Goal: Information Seeking & Learning: Check status

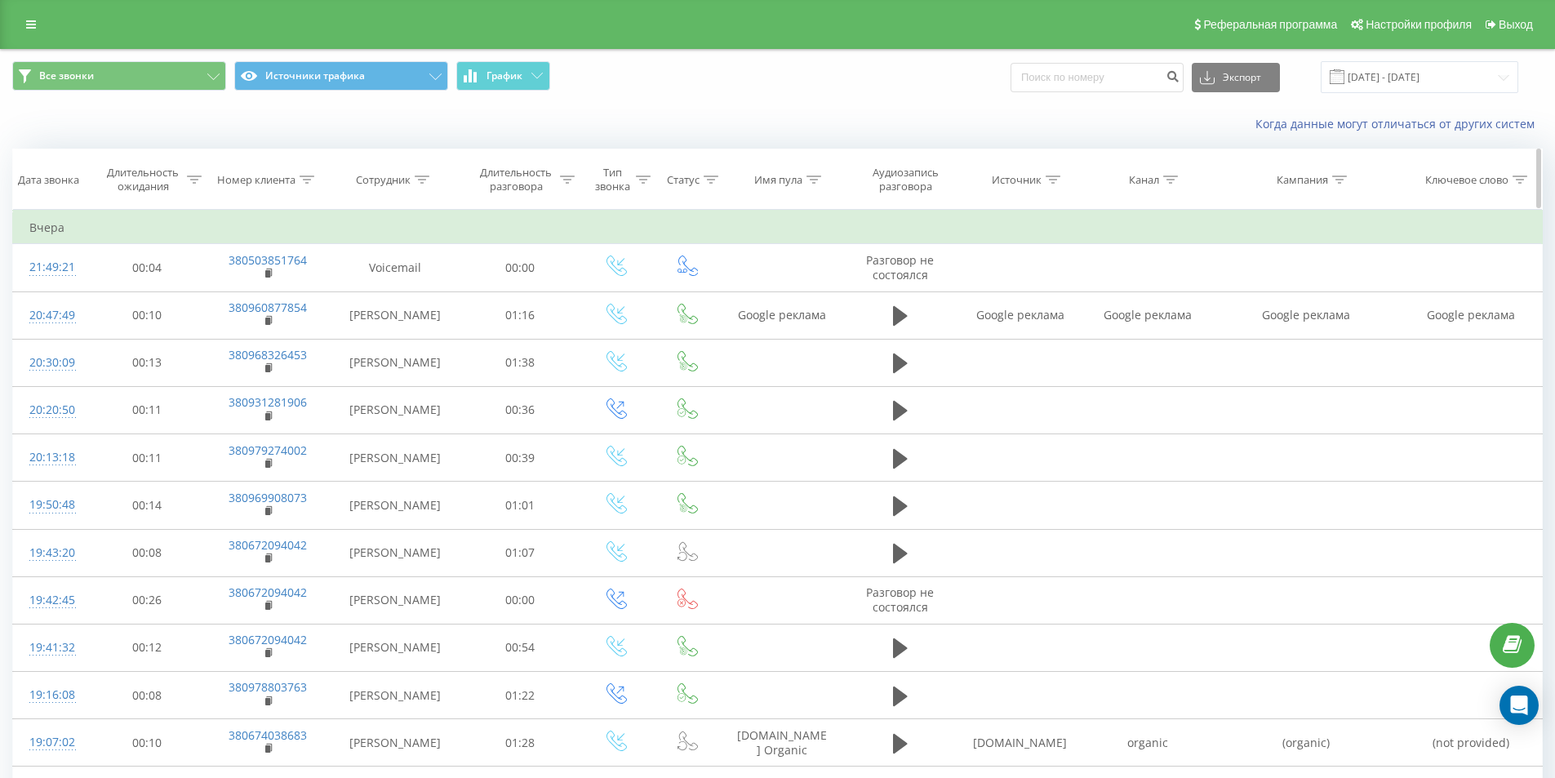
click at [426, 185] on div at bounding box center [422, 180] width 15 height 14
click at [488, 130] on div "Когда данные могут отличаться от других систем" at bounding box center [778, 124] width 1554 height 39
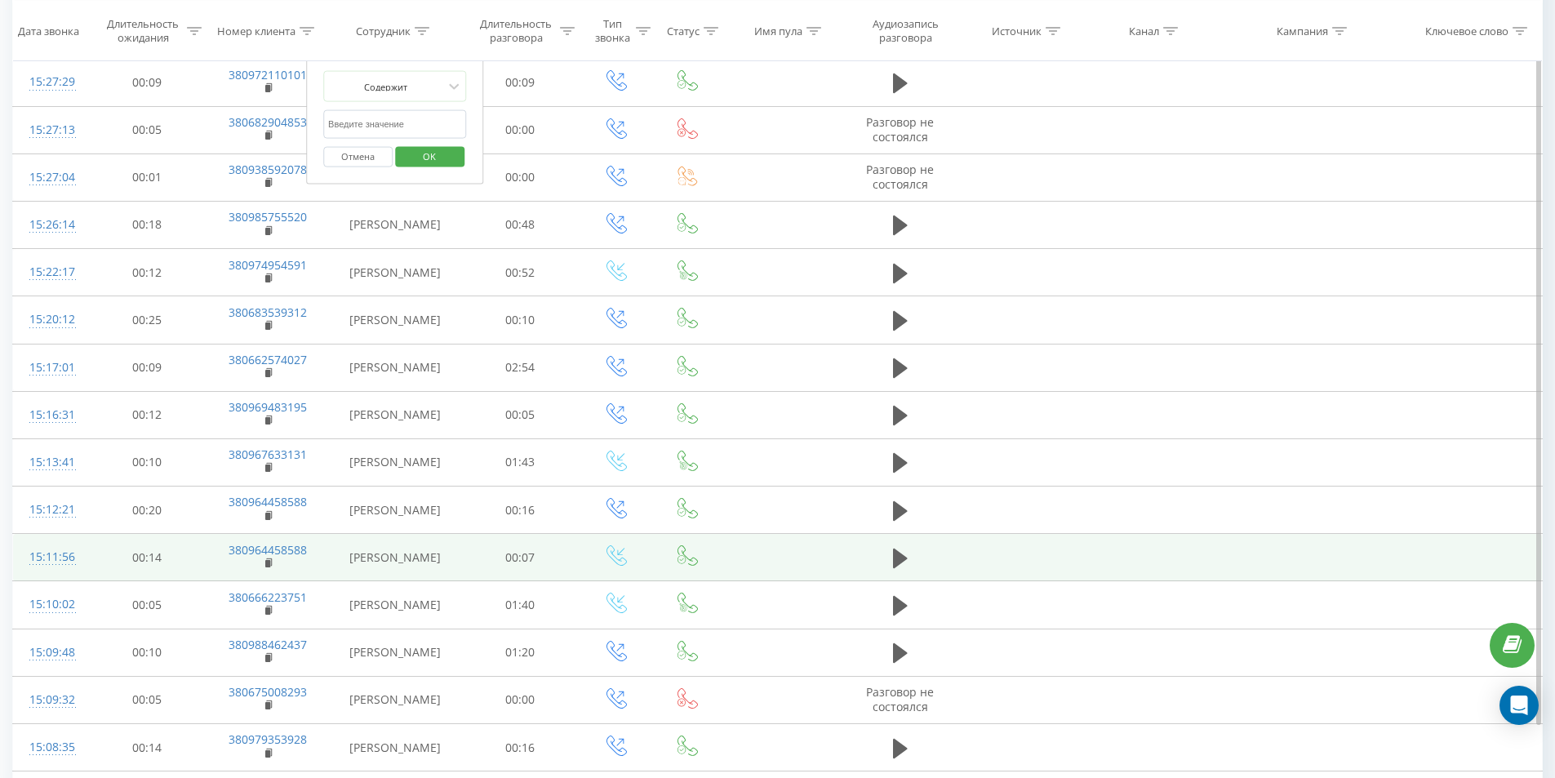
scroll to position [4278, 0]
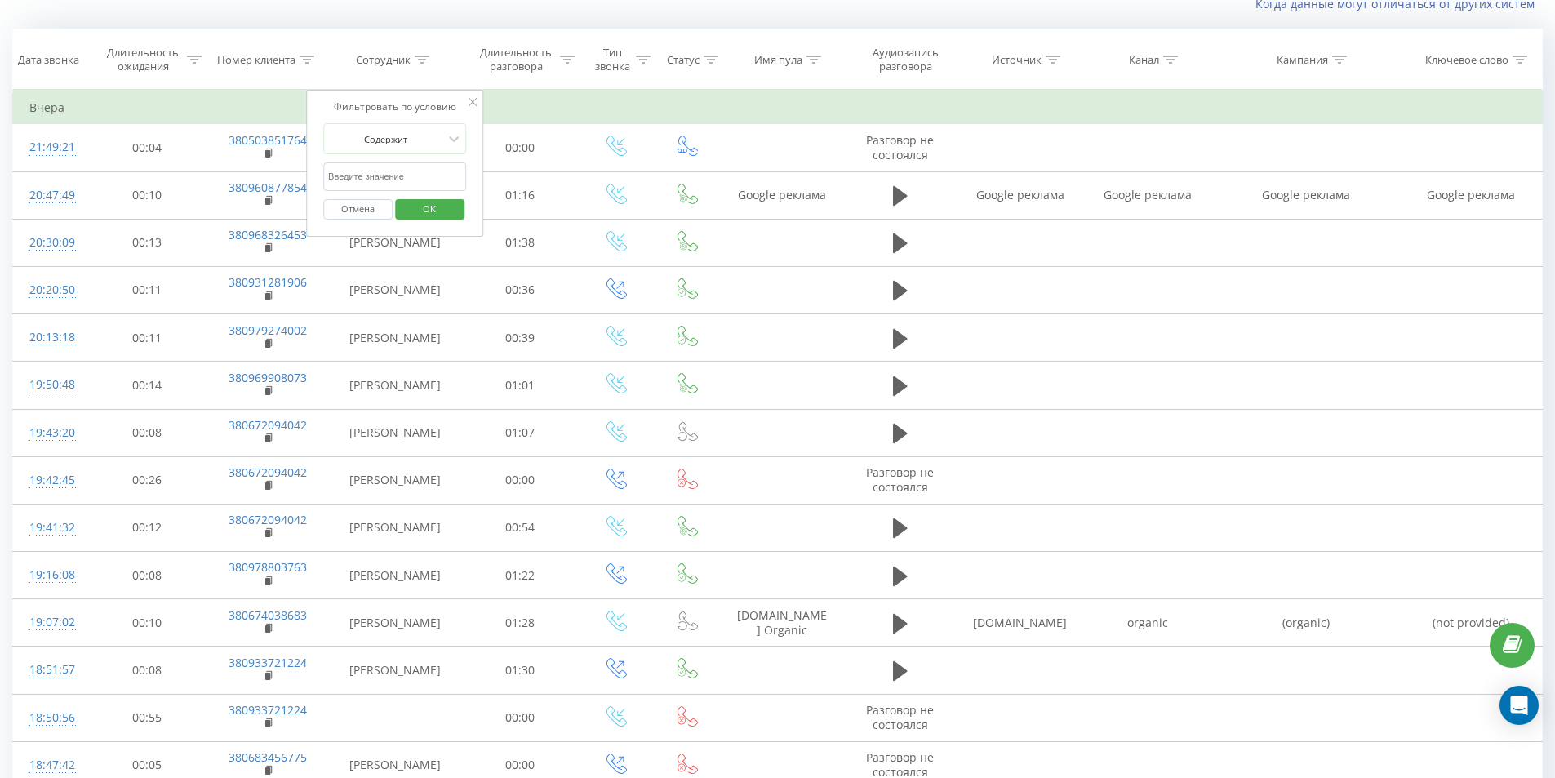
scroll to position [108, 0]
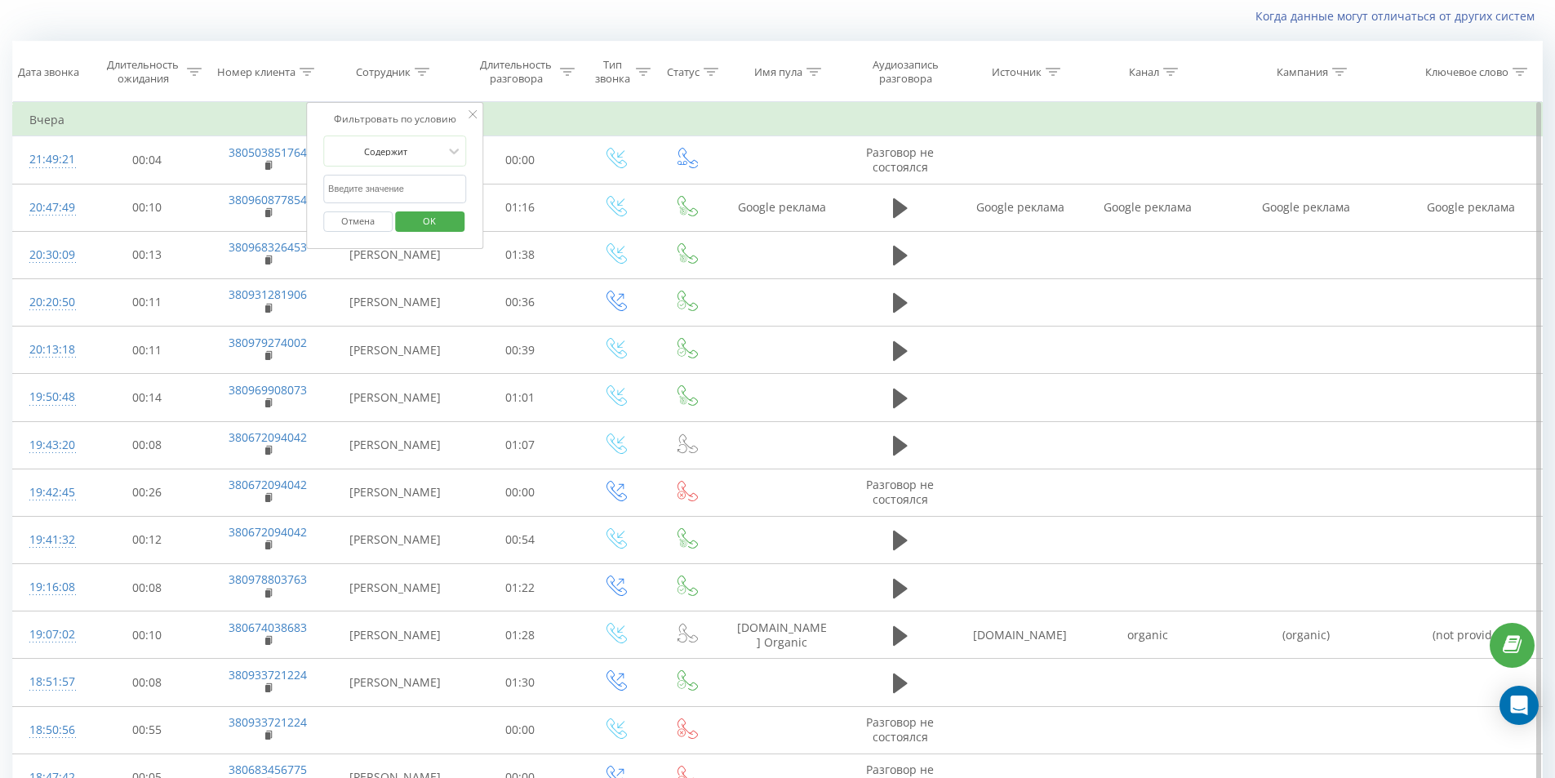
click at [467, 110] on div "Фильтровать по условию Содержит Отмена OK" at bounding box center [395, 175] width 178 height 147
click at [473, 113] on icon at bounding box center [473, 114] width 8 height 8
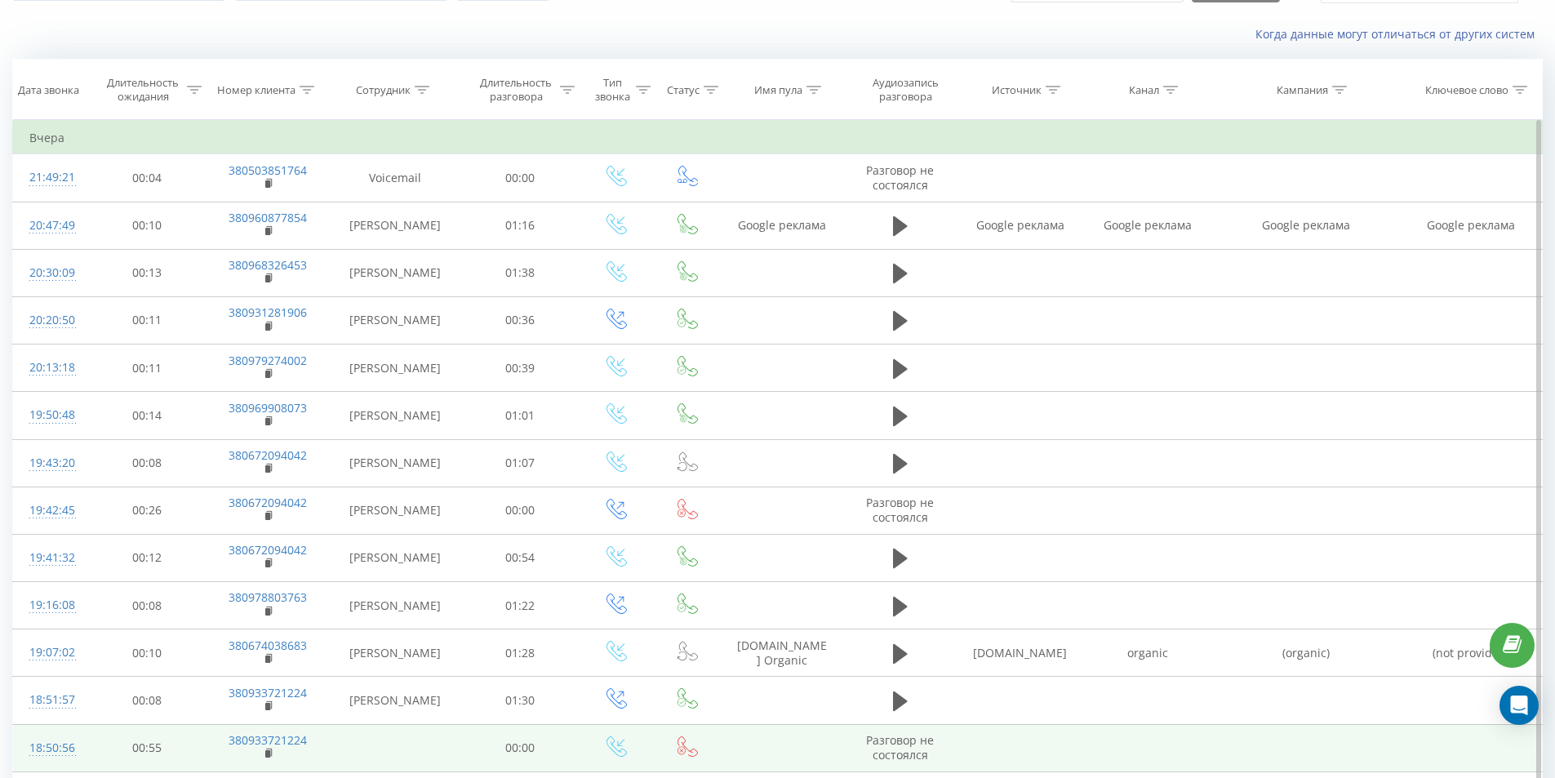
scroll to position [0, 0]
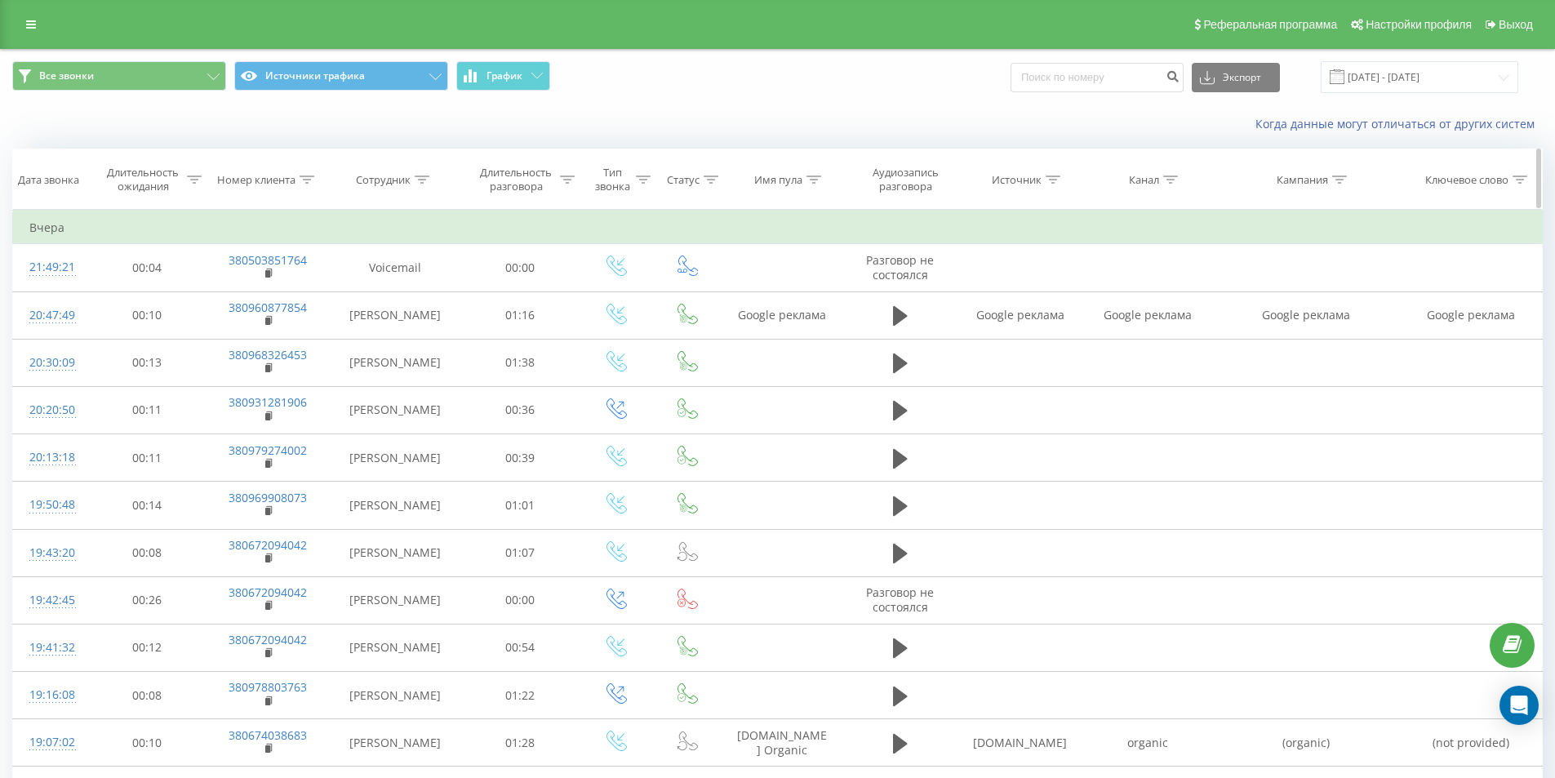
click at [394, 167] on th "Сотрудник" at bounding box center [395, 179] width 132 height 60
click at [398, 178] on div "Сотрудник" at bounding box center [383, 180] width 55 height 14
click at [402, 298] on input "text" at bounding box center [395, 296] width 144 height 29
type input "Zadorozhna"
click at [434, 328] on span "OK" at bounding box center [430, 328] width 46 height 25
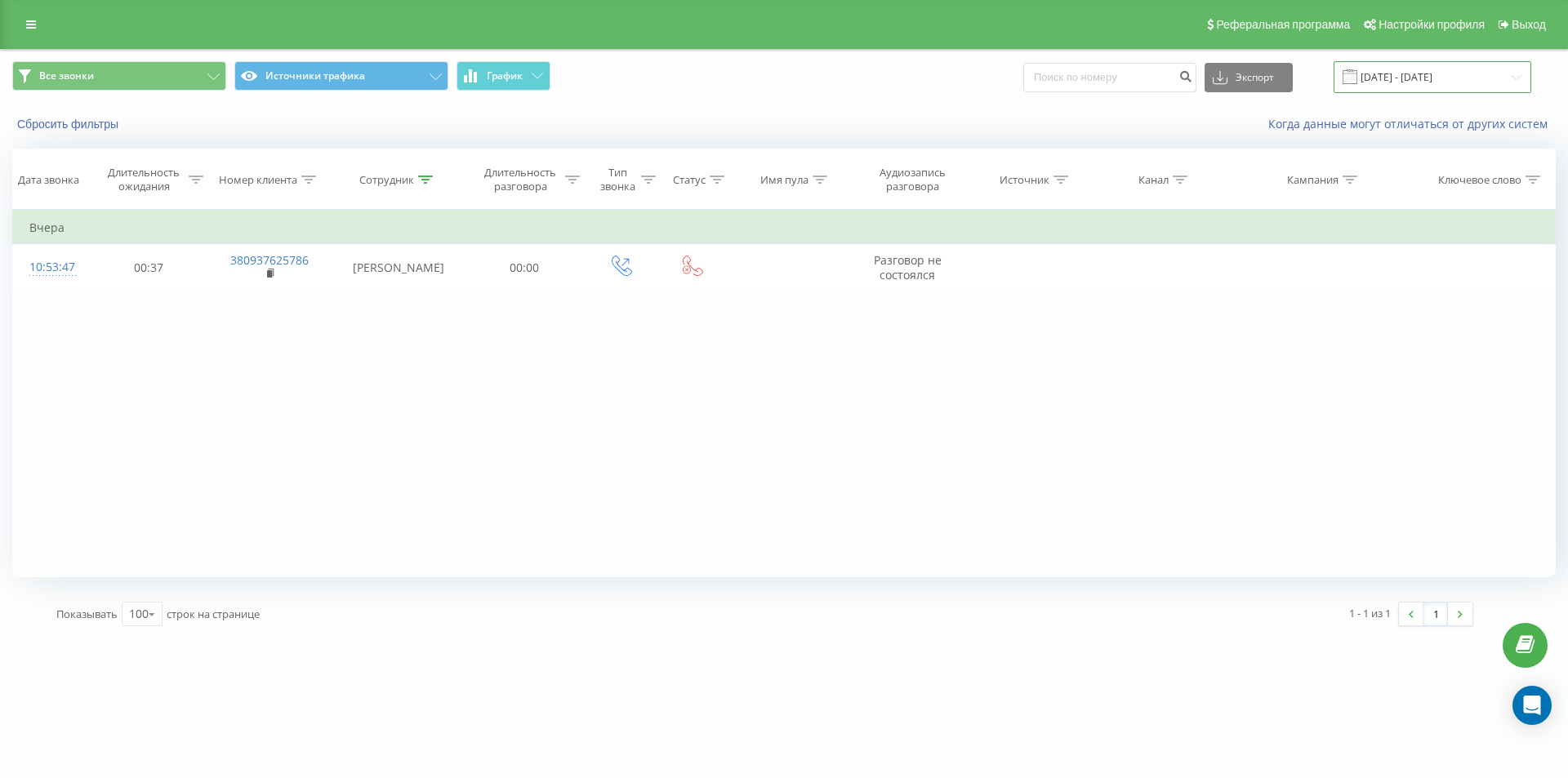
click at [1382, 81] on input "[DATE] - [DATE]" at bounding box center [1432, 77] width 198 height 32
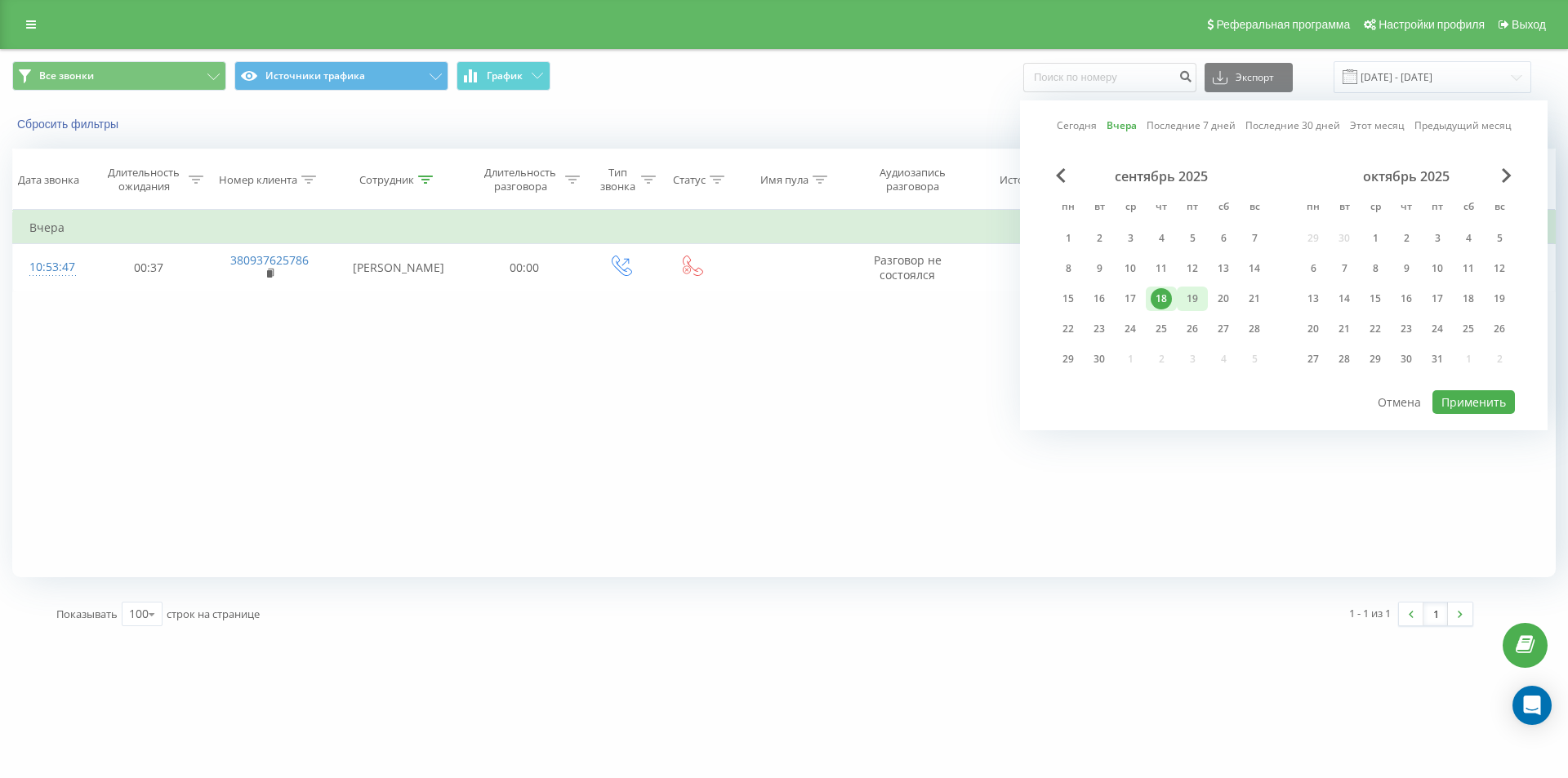
click at [1188, 297] on div "19" at bounding box center [1191, 298] width 21 height 21
click at [1467, 402] on button "Применить" at bounding box center [1473, 402] width 82 height 24
type input "[DATE] - [DATE]"
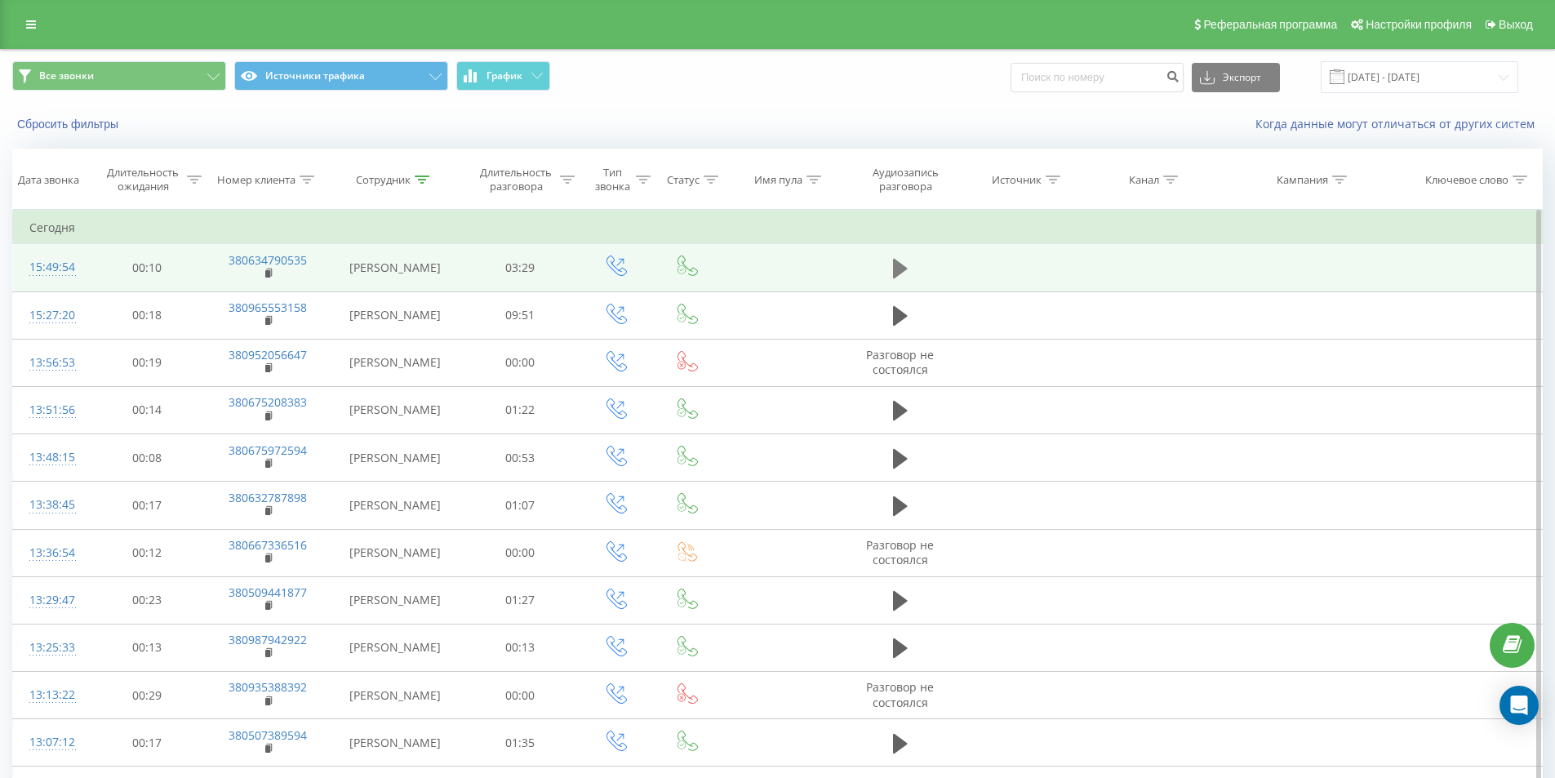
click at [903, 265] on icon at bounding box center [900, 268] width 15 height 23
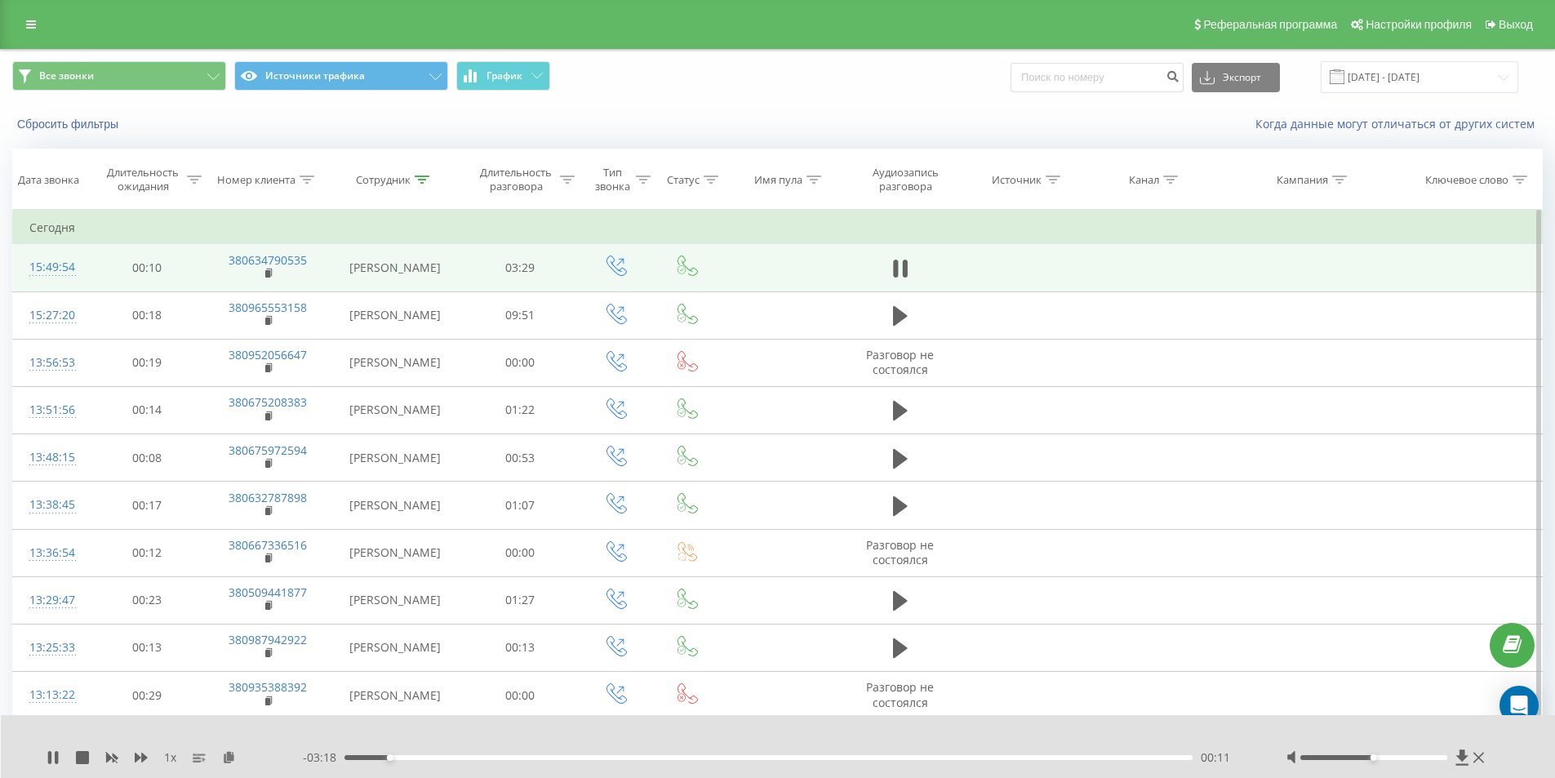
click at [709, 756] on div "00:11" at bounding box center [769, 757] width 849 height 5
click at [864, 755] on div "01:31" at bounding box center [769, 757] width 849 height 5
click at [927, 759] on div "00:00" at bounding box center [769, 757] width 849 height 5
click at [1089, 756] on div "02:27" at bounding box center [769, 757] width 849 height 5
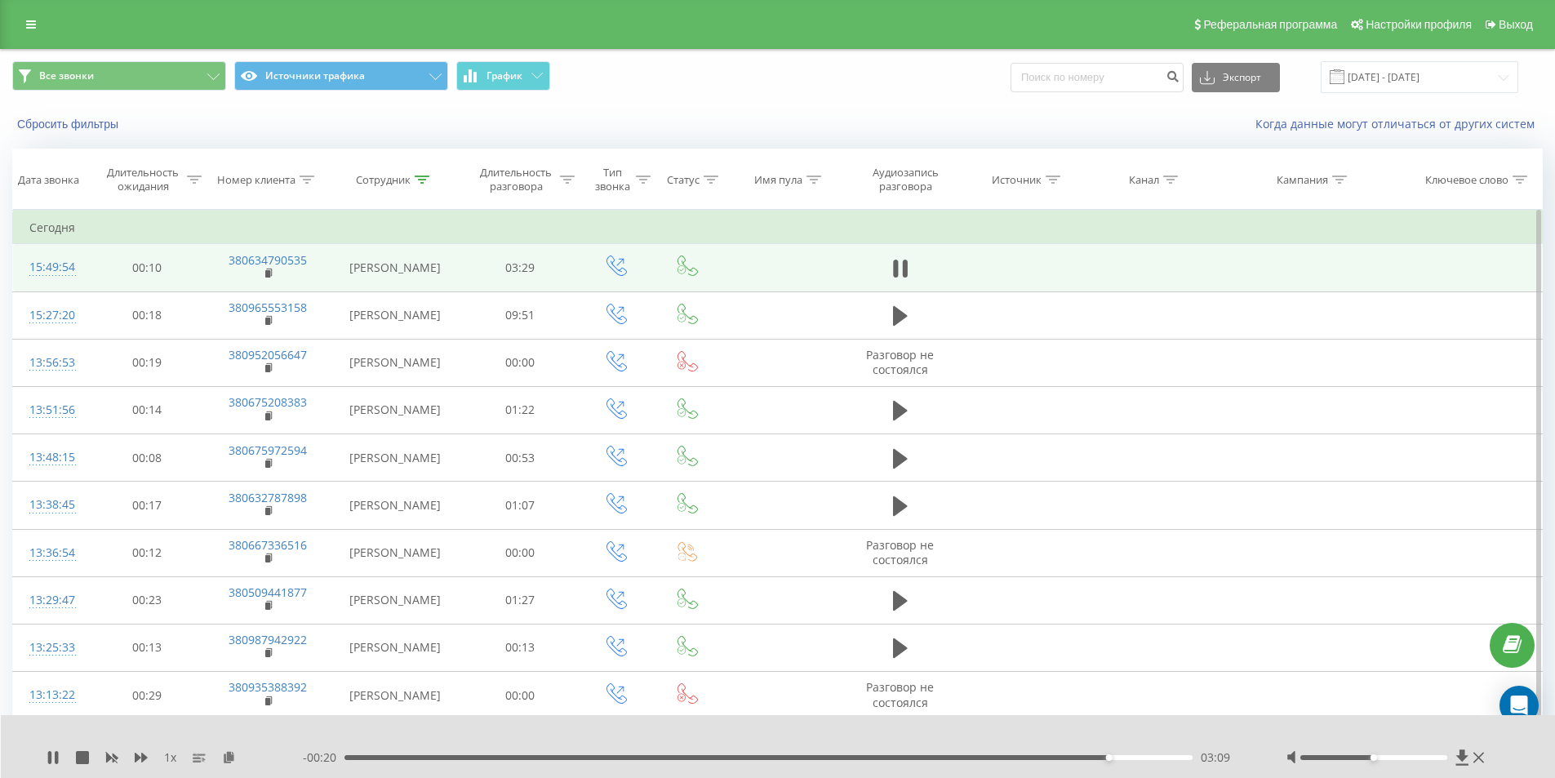
click at [1066, 759] on div "03:09" at bounding box center [769, 757] width 849 height 5
click at [55, 749] on div "1 x" at bounding box center [175, 757] width 256 height 16
click at [55, 758] on icon at bounding box center [53, 757] width 13 height 13
click at [1074, 758] on div "03:02" at bounding box center [769, 757] width 849 height 5
click at [50, 754] on icon at bounding box center [53, 757] width 10 height 13
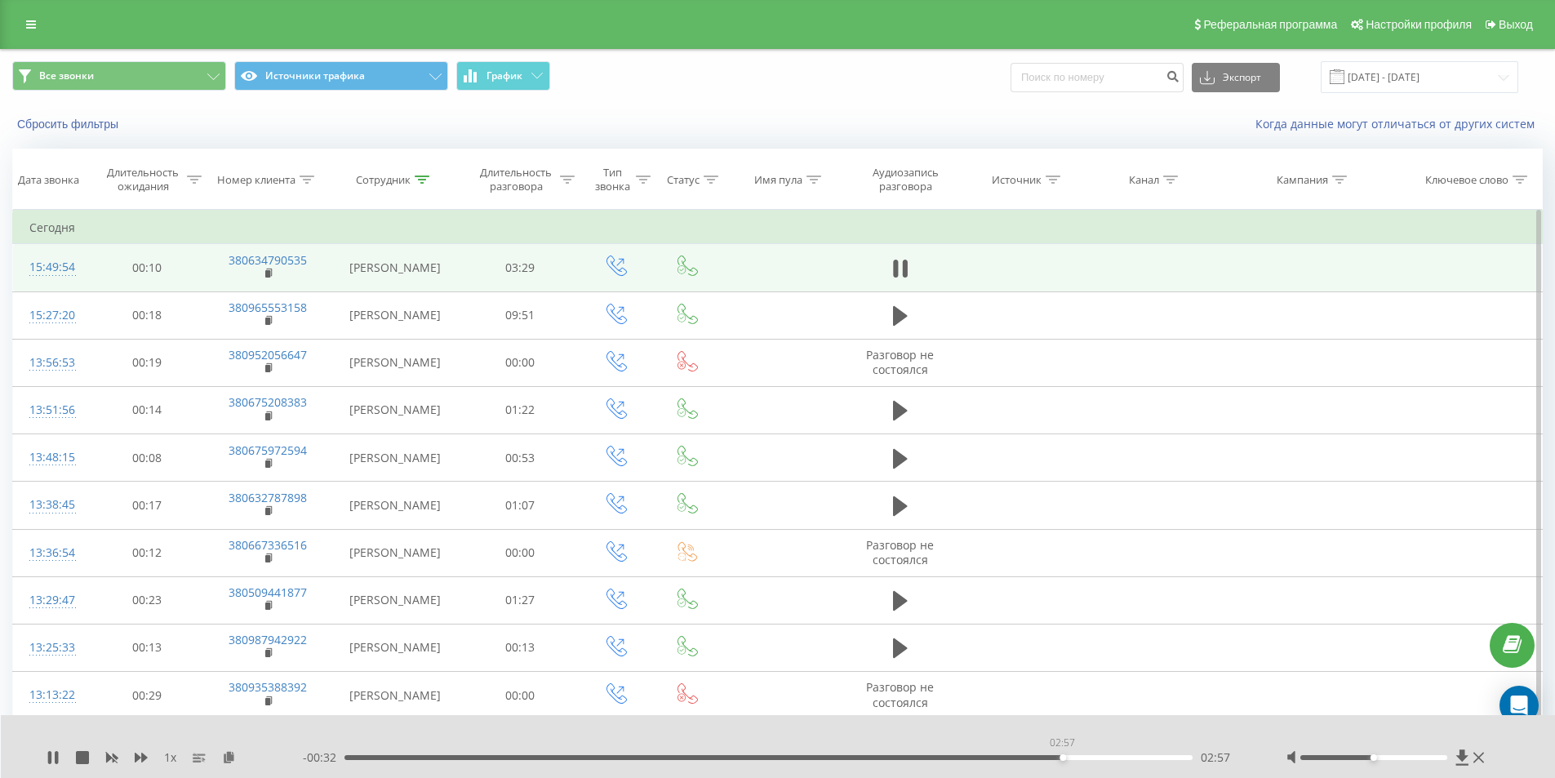
click at [1062, 757] on div "02:57" at bounding box center [769, 757] width 849 height 5
click at [51, 758] on icon at bounding box center [49, 757] width 3 height 13
